Goal: Task Accomplishment & Management: Complete application form

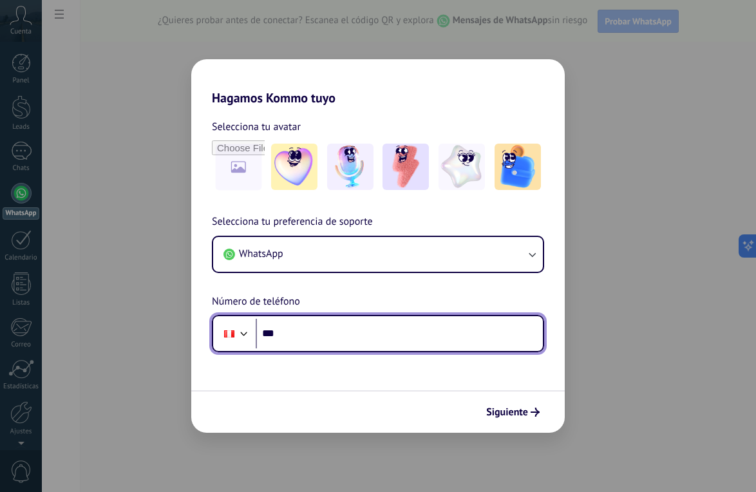
click at [334, 346] on input "***" at bounding box center [399, 334] width 287 height 30
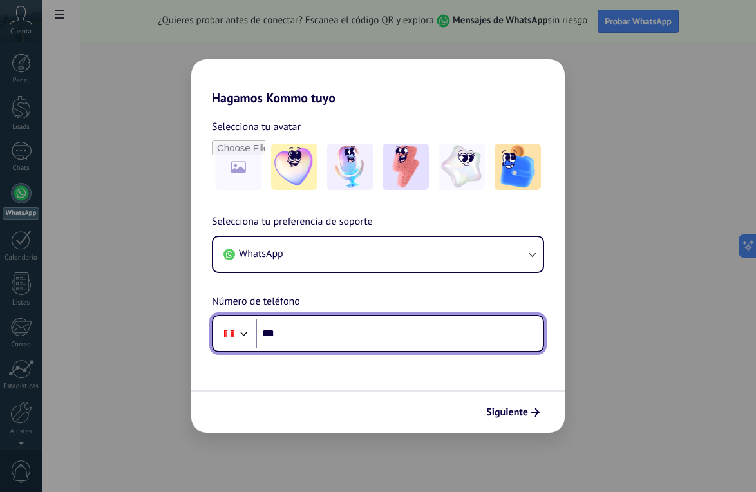
click at [335, 329] on input "***" at bounding box center [399, 334] width 287 height 30
click at [327, 329] on input "***" at bounding box center [399, 334] width 287 height 30
click at [324, 333] on input "***" at bounding box center [399, 334] width 287 height 30
type input "**********"
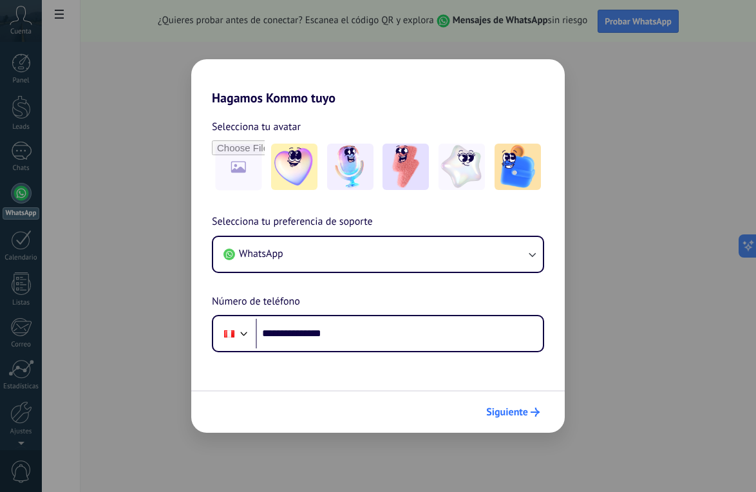
click at [517, 419] on button "Siguiente" at bounding box center [512, 412] width 65 height 22
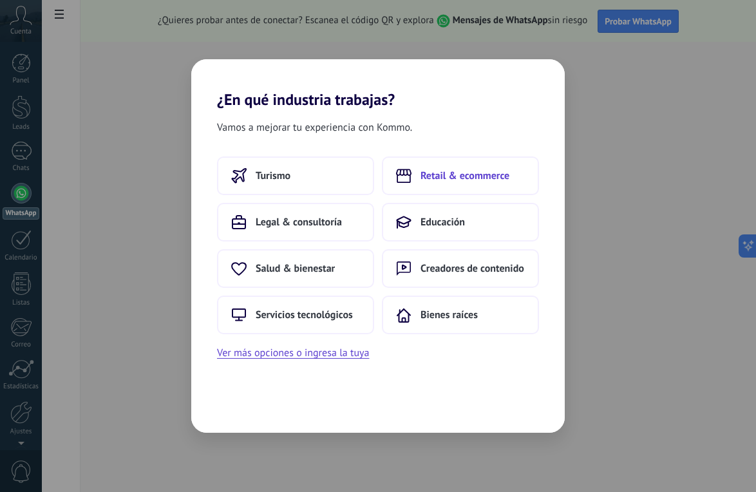
click at [486, 171] on span "Retail & ecommerce" at bounding box center [465, 175] width 89 height 13
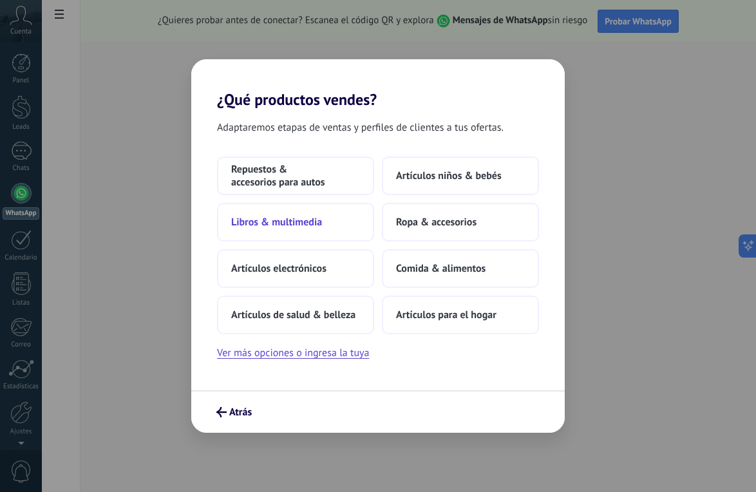
click at [340, 235] on button "Libros & multimedia" at bounding box center [295, 222] width 157 height 39
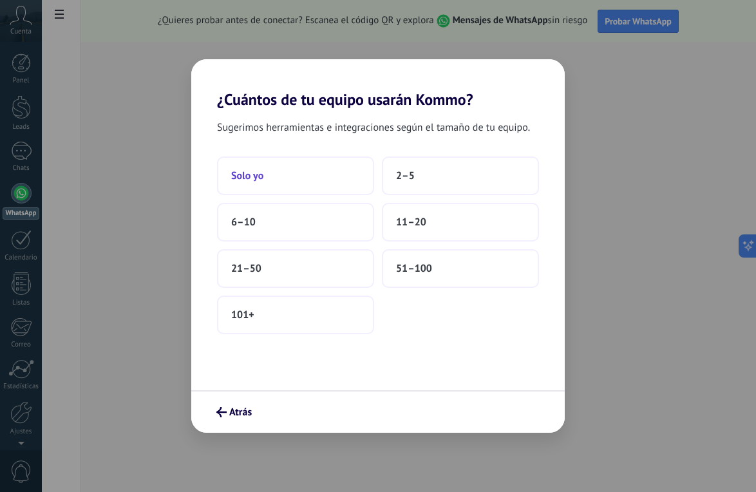
click at [296, 189] on button "Solo yo" at bounding box center [295, 176] width 157 height 39
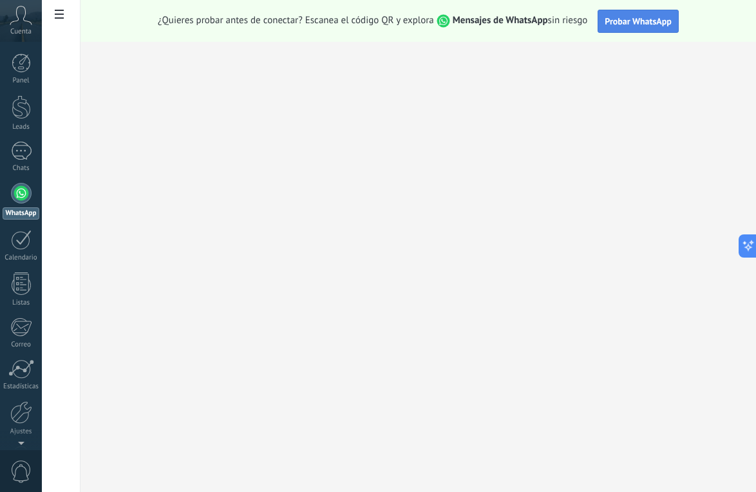
click at [641, 19] on span "Probar WhatsApp" at bounding box center [638, 21] width 67 height 12
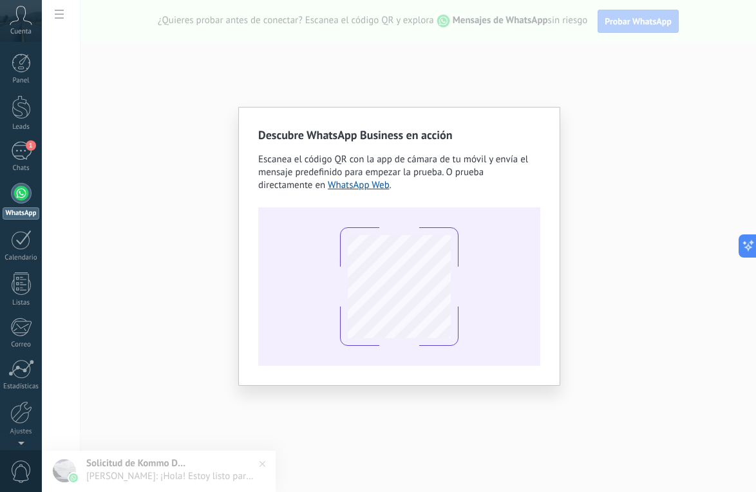
click at [649, 182] on div "Descubre WhatsApp Business en acción Escanea el código QR con la app [PERSON_NA…" at bounding box center [399, 246] width 714 height 492
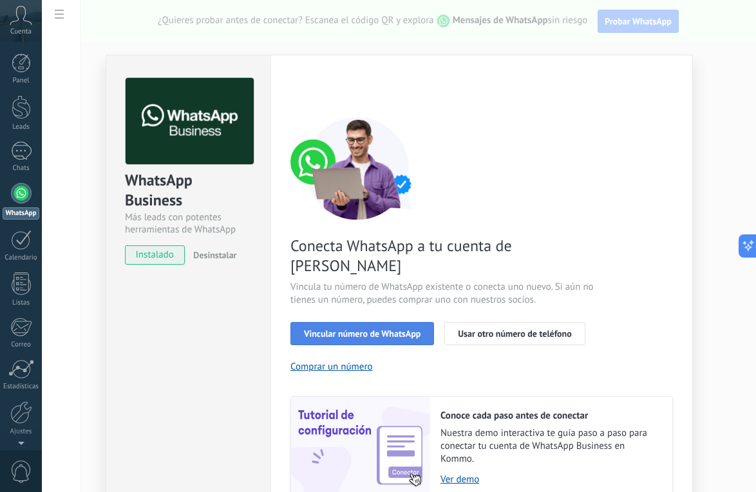
click at [405, 329] on span "Vincular número de WhatsApp" at bounding box center [362, 333] width 117 height 9
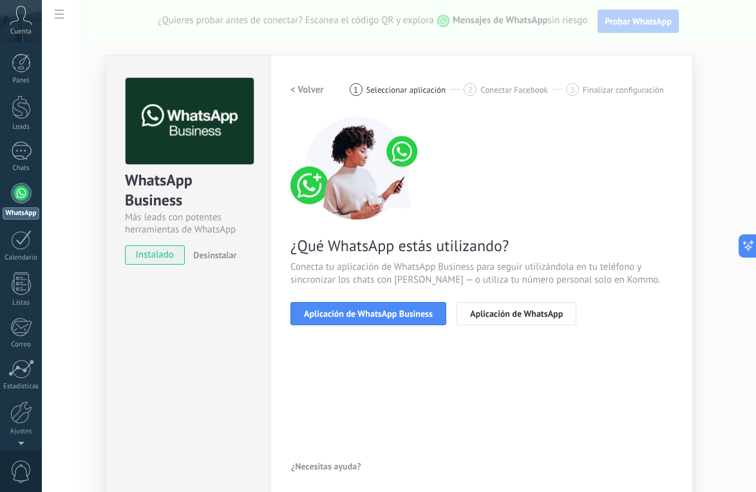
click at [405, 317] on span "Aplicación de WhatsApp Business" at bounding box center [368, 313] width 129 height 9
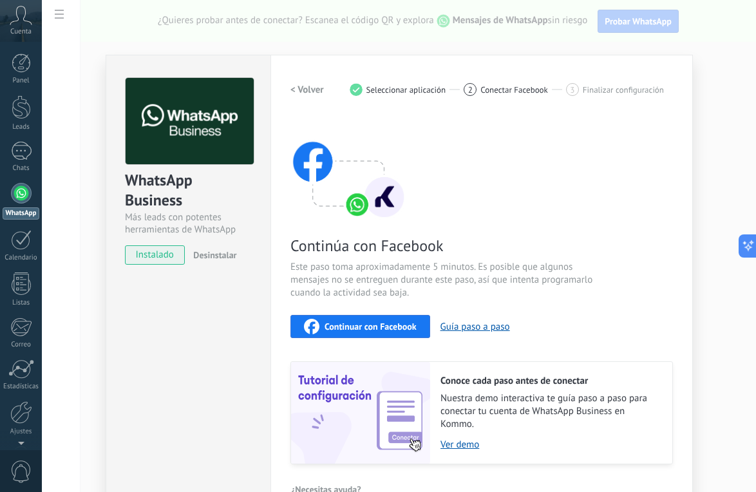
click at [370, 325] on span "Continuar con Facebook" at bounding box center [371, 326] width 92 height 9
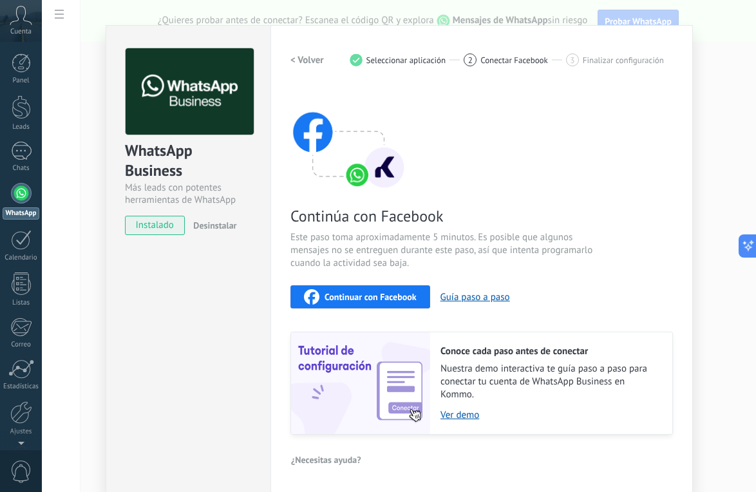
click at [399, 60] on span "Seleccionar aplicación" at bounding box center [406, 60] width 80 height 10
click at [297, 59] on h2 "< Volver" at bounding box center [306, 60] width 33 height 12
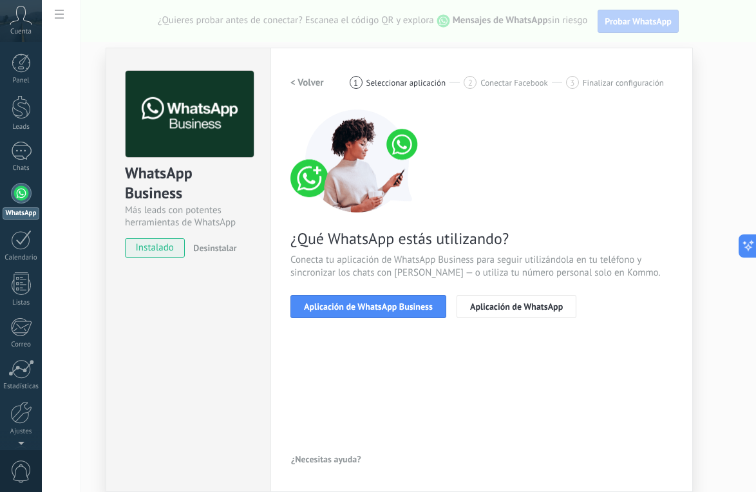
scroll to position [7, 0]
click at [299, 81] on h2 "< Volver" at bounding box center [306, 83] width 33 height 12
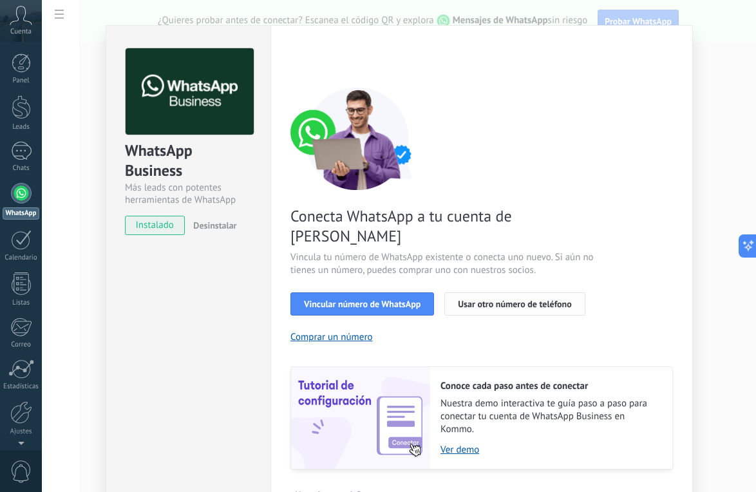
click at [486, 299] on span "Usar otro número de teléfono" at bounding box center [514, 303] width 113 height 9
click at [78, 33] on div "WhatsApp Business Más leads con potentes herramientas de WhatsApp instalado Des…" at bounding box center [399, 246] width 714 height 492
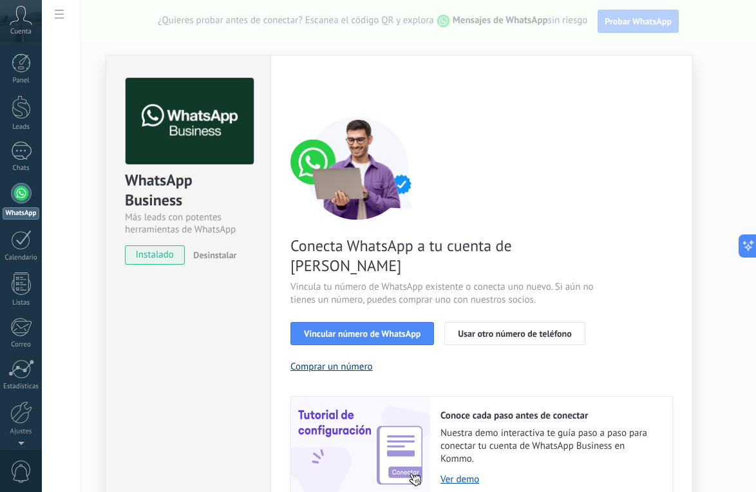
click at [332, 361] on button "Comprar un número" at bounding box center [331, 367] width 82 height 12
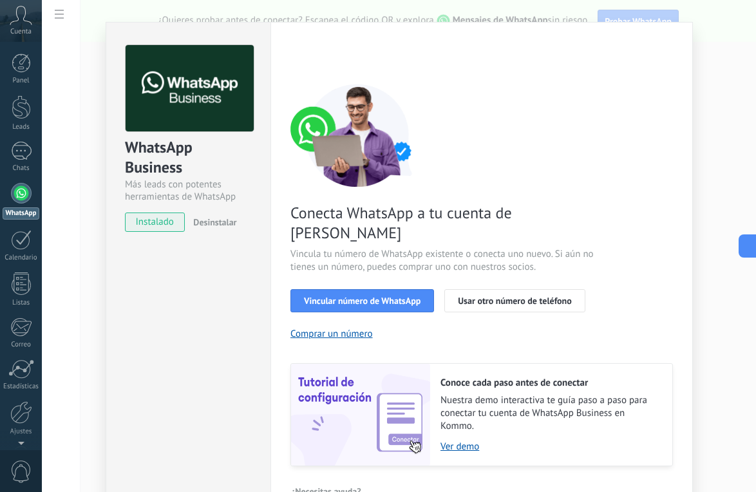
scroll to position [45, 0]
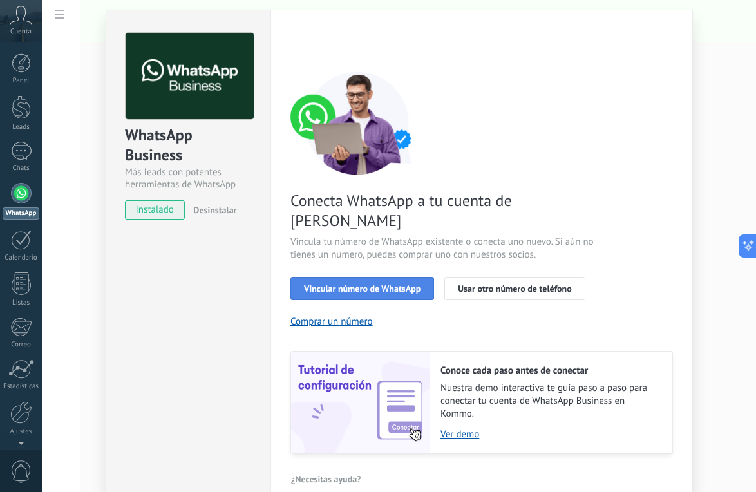
click at [400, 284] on span "Vincular número de WhatsApp" at bounding box center [362, 288] width 117 height 9
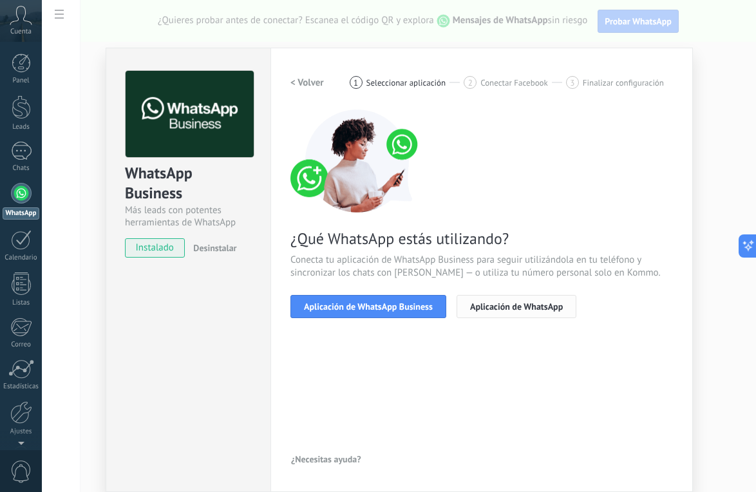
click at [508, 312] on button "Aplicación de WhatsApp" at bounding box center [517, 306] width 120 height 23
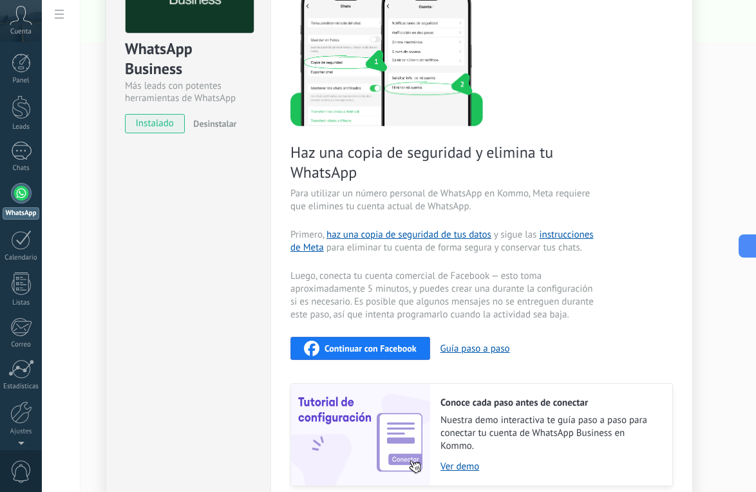
scroll to position [183, 0]
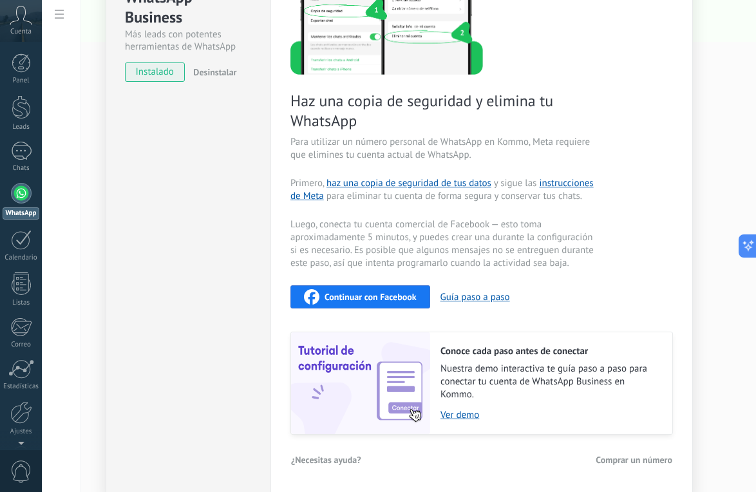
click at [622, 457] on span "Comprar un número" at bounding box center [634, 459] width 77 height 9
